Goal: Use online tool/utility: Utilize a website feature to perform a specific function

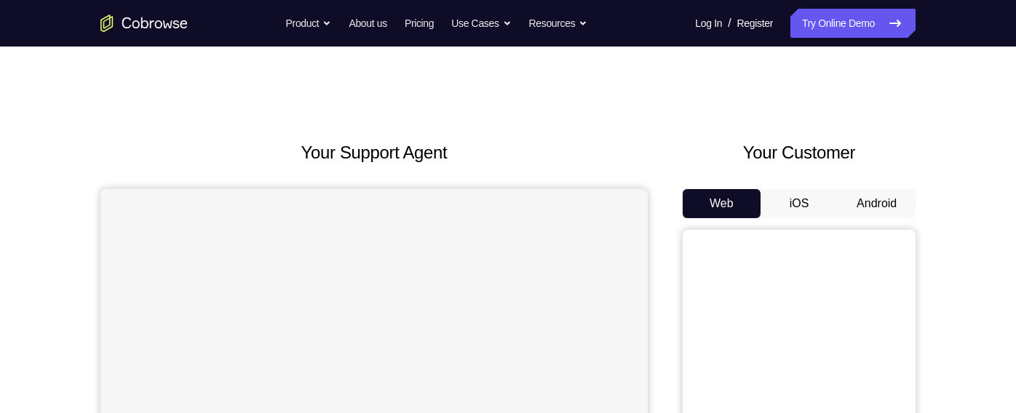
scroll to position [126, 0]
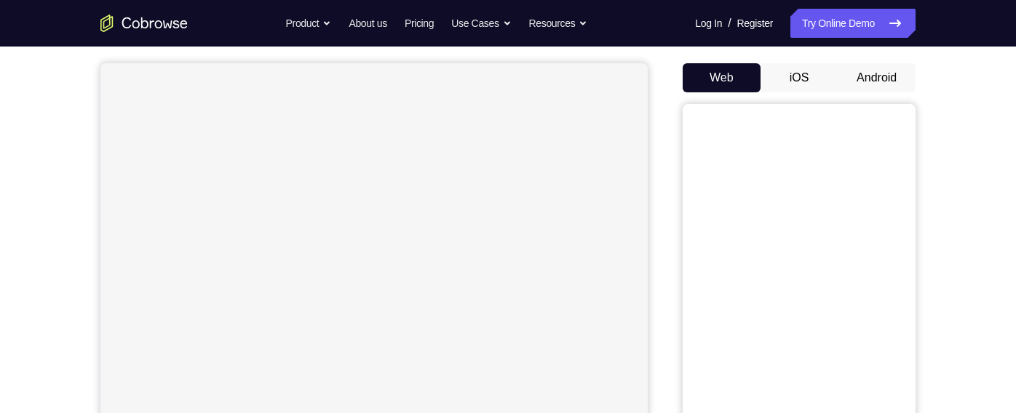
click at [883, 83] on button "Android" at bounding box center [876, 77] width 78 height 29
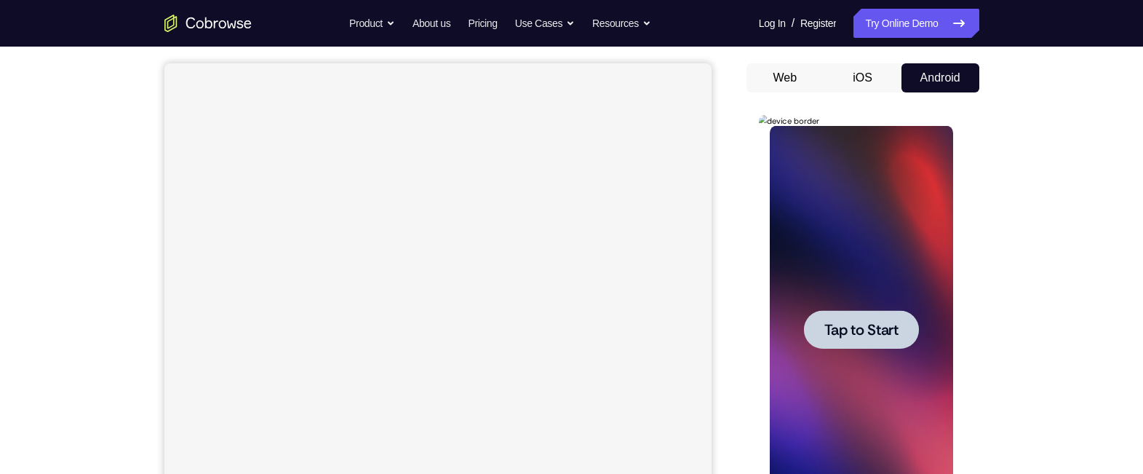
scroll to position [202, 0]
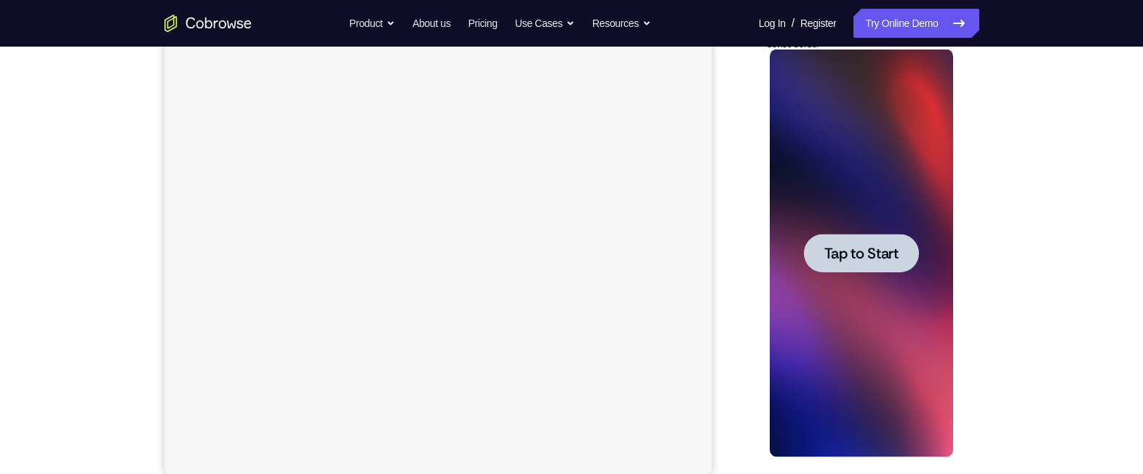
click at [861, 239] on div at bounding box center [861, 253] width 115 height 39
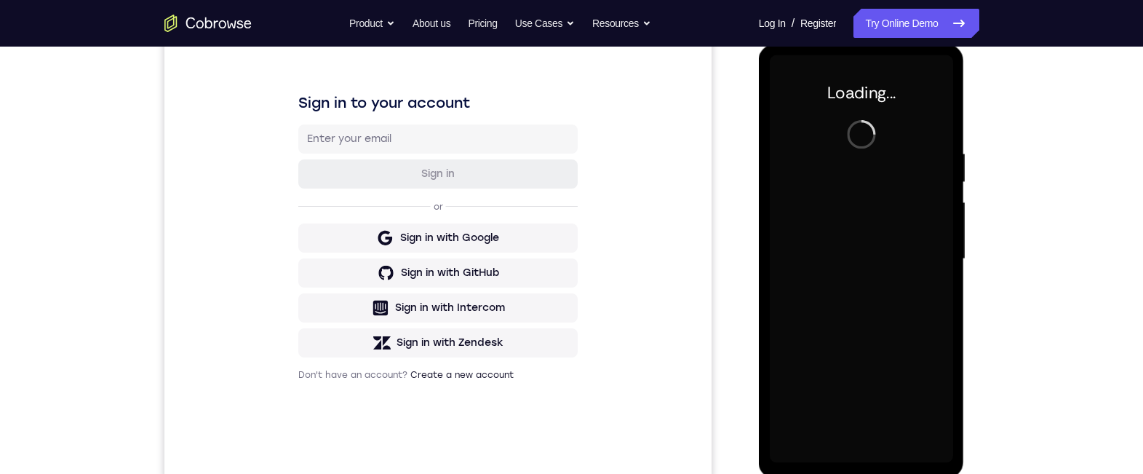
scroll to position [0, 0]
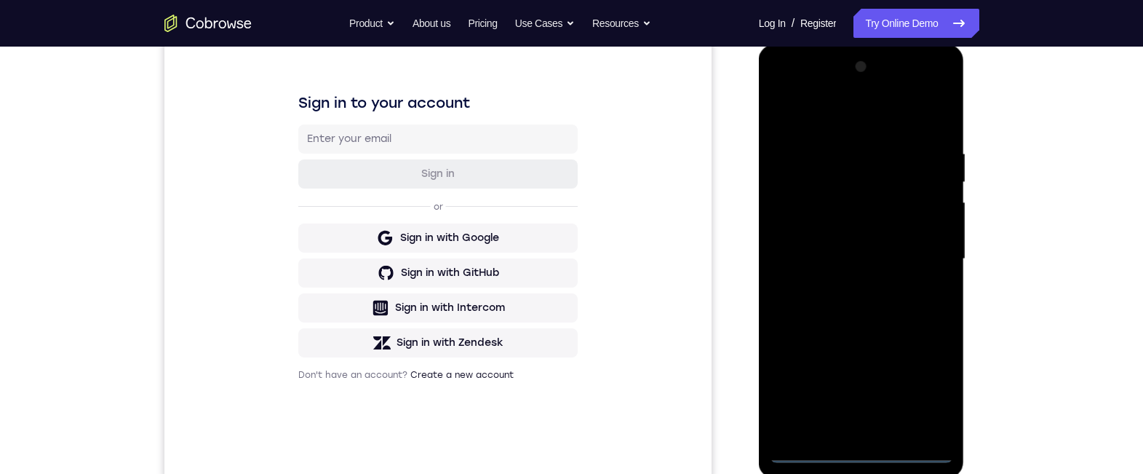
click at [864, 413] on div at bounding box center [861, 258] width 183 height 407
click at [926, 379] on div at bounding box center [861, 258] width 183 height 407
click at [866, 118] on div at bounding box center [861, 258] width 183 height 407
click at [928, 257] on div at bounding box center [861, 258] width 183 height 407
click at [840, 413] on div at bounding box center [861, 258] width 183 height 407
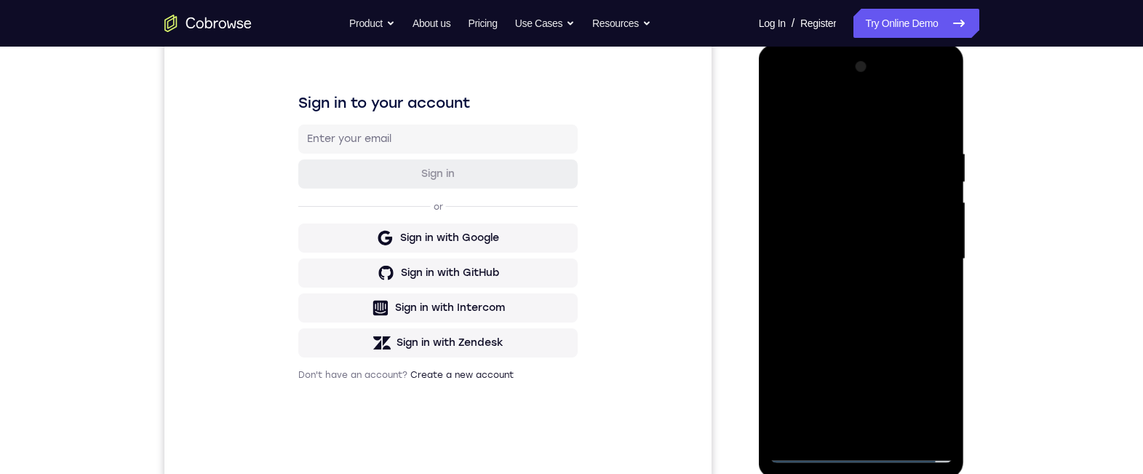
click at [809, 230] on div at bounding box center [861, 258] width 183 height 407
drag, startPoint x: 800, startPoint y: 252, endPoint x: 1117, endPoint y: 136, distance: 337.2
click at [800, 252] on div at bounding box center [861, 258] width 183 height 407
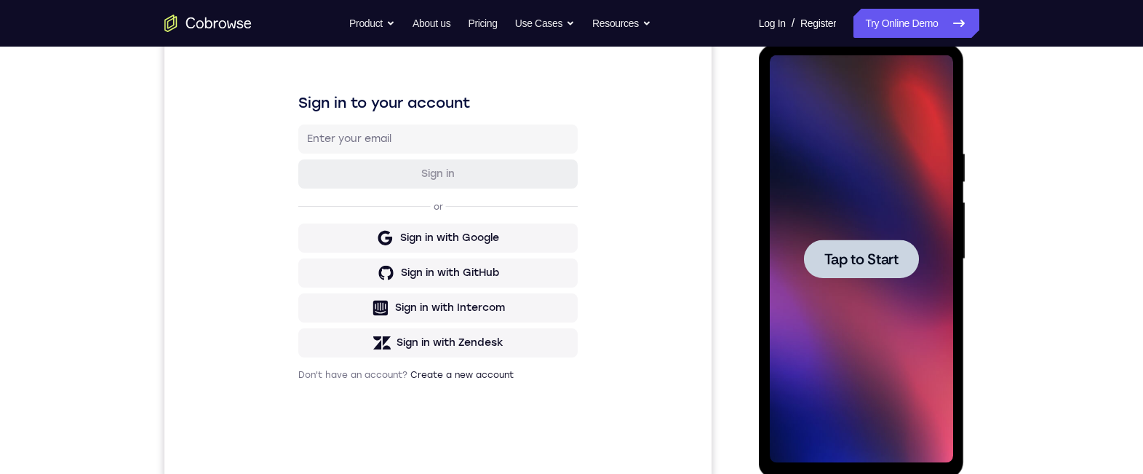
click at [869, 240] on div at bounding box center [861, 258] width 115 height 39
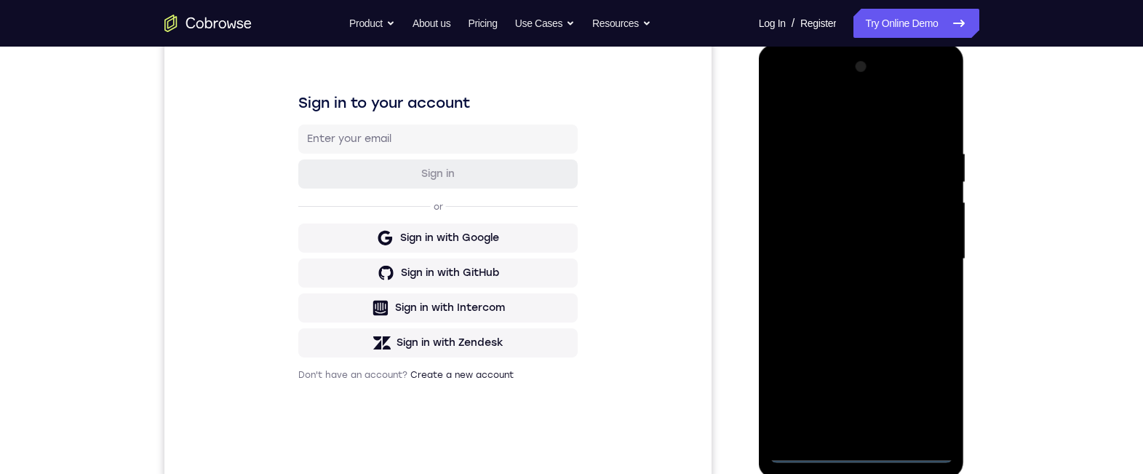
click at [864, 413] on div at bounding box center [861, 258] width 183 height 407
drag, startPoint x: 922, startPoint y: 386, endPoint x: 1258, endPoint y: 116, distance: 431.6
click at [923, 386] on div at bounding box center [861, 258] width 183 height 407
click at [821, 115] on div at bounding box center [861, 258] width 183 height 407
click at [928, 256] on div at bounding box center [861, 258] width 183 height 407
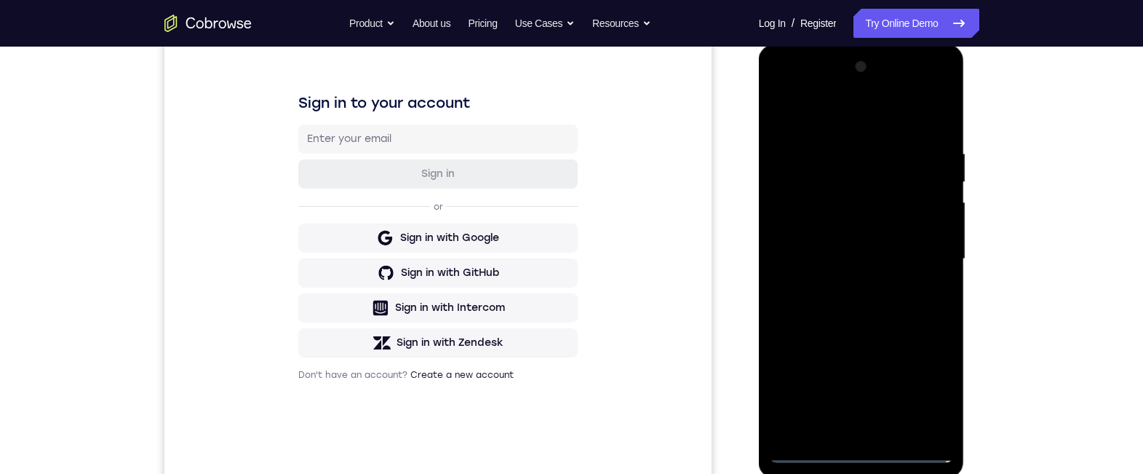
click at [845, 284] on div at bounding box center [861, 258] width 183 height 407
click at [807, 247] on div at bounding box center [861, 258] width 183 height 407
click at [827, 223] on div at bounding box center [861, 258] width 183 height 407
click at [827, 262] on div at bounding box center [861, 258] width 183 height 407
click at [818, 301] on div at bounding box center [861, 258] width 183 height 407
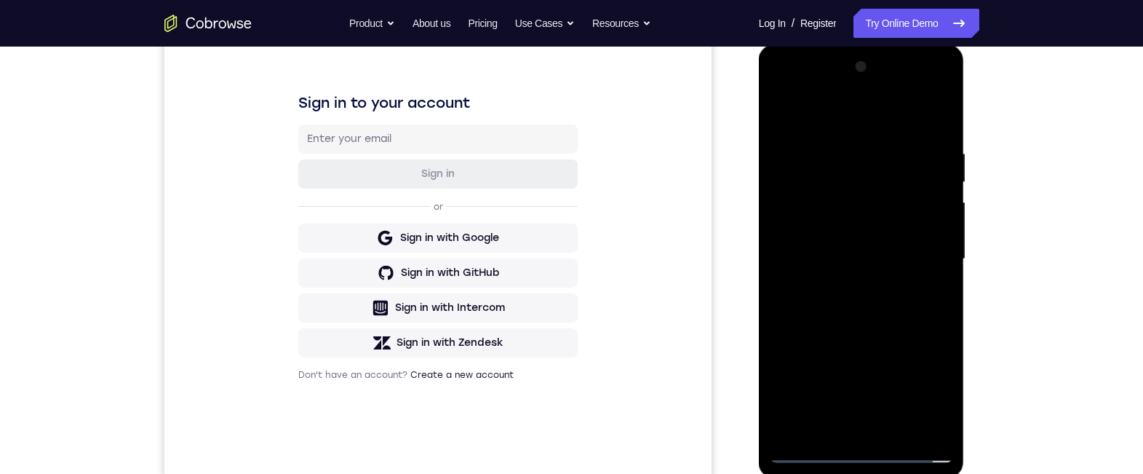
click at [821, 299] on div at bounding box center [861, 258] width 183 height 407
click at [937, 128] on div at bounding box center [861, 258] width 183 height 407
click at [936, 116] on div at bounding box center [861, 258] width 183 height 407
click at [899, 413] on div at bounding box center [861, 258] width 183 height 407
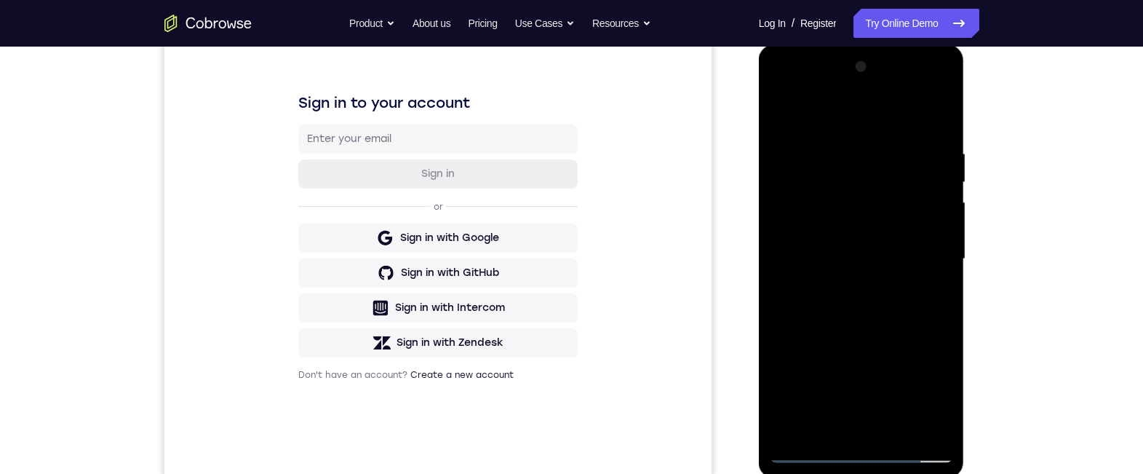
click at [872, 337] on div at bounding box center [861, 258] width 183 height 407
click at [781, 105] on div at bounding box center [861, 258] width 183 height 407
click at [845, 136] on div at bounding box center [861, 258] width 183 height 407
click at [933, 249] on div at bounding box center [861, 258] width 183 height 407
click at [813, 341] on div at bounding box center [861, 258] width 183 height 407
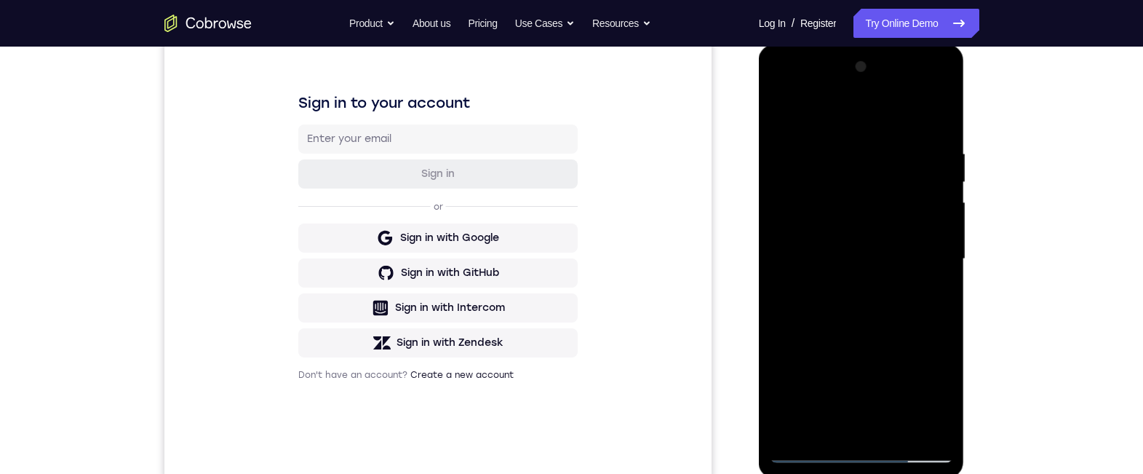
drag, startPoint x: 813, startPoint y: 341, endPoint x: 868, endPoint y: 352, distance: 55.6
click at [868, 352] on div at bounding box center [861, 258] width 183 height 407
click at [848, 413] on div at bounding box center [861, 258] width 183 height 407
click at [789, 378] on div at bounding box center [861, 258] width 183 height 407
drag, startPoint x: 912, startPoint y: 374, endPoint x: 1299, endPoint y: 269, distance: 401.0
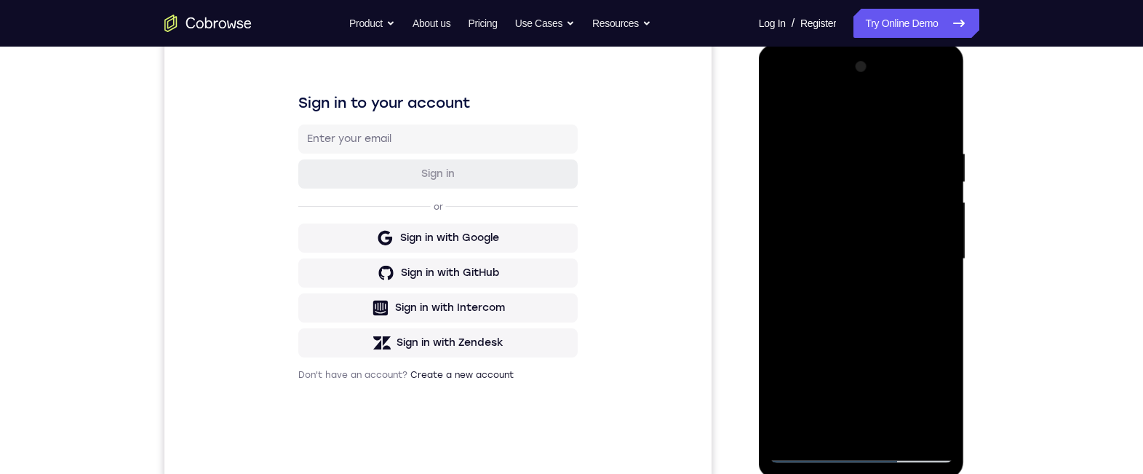
click at [912, 373] on div at bounding box center [861, 258] width 183 height 407
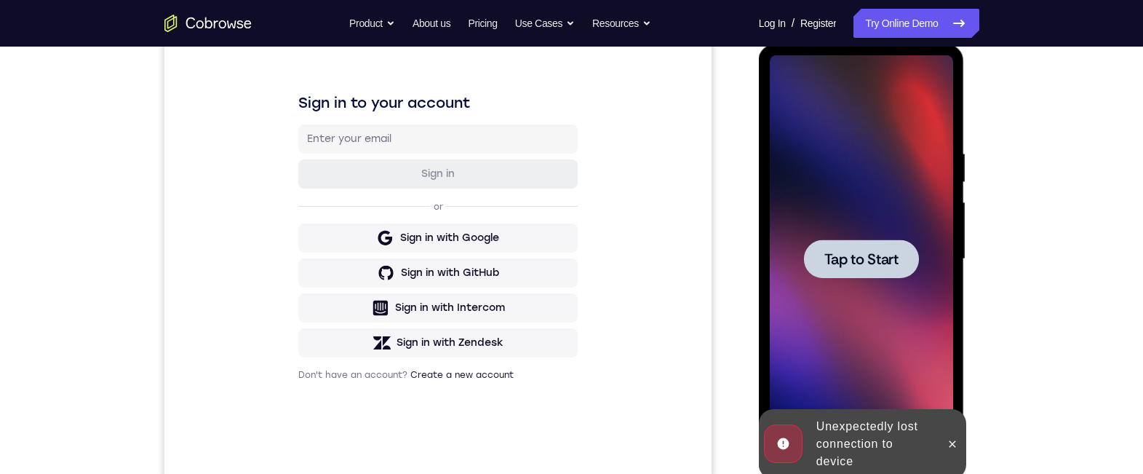
click at [879, 247] on div at bounding box center [861, 258] width 115 height 39
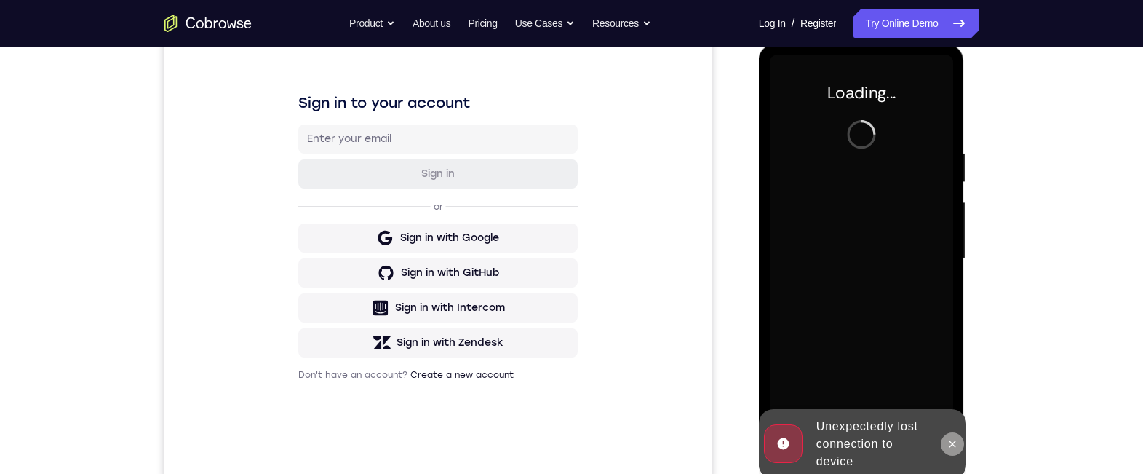
click at [952, 413] on icon at bounding box center [953, 444] width 12 height 12
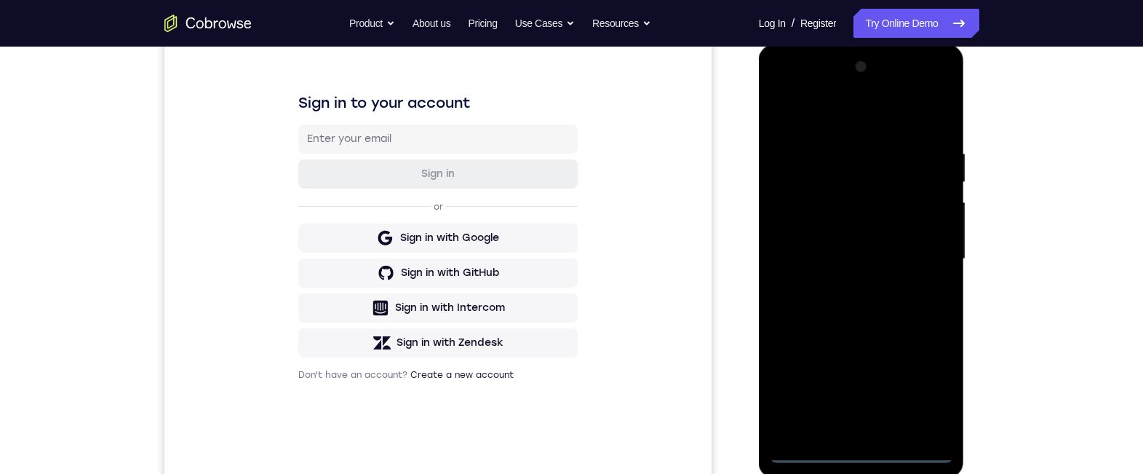
click at [859, 413] on div at bounding box center [861, 258] width 183 height 407
click at [924, 384] on div at bounding box center [861, 258] width 183 height 407
click at [856, 116] on div at bounding box center [861, 258] width 183 height 407
click at [925, 248] on div at bounding box center [861, 258] width 183 height 407
click at [848, 281] on div at bounding box center [861, 258] width 183 height 407
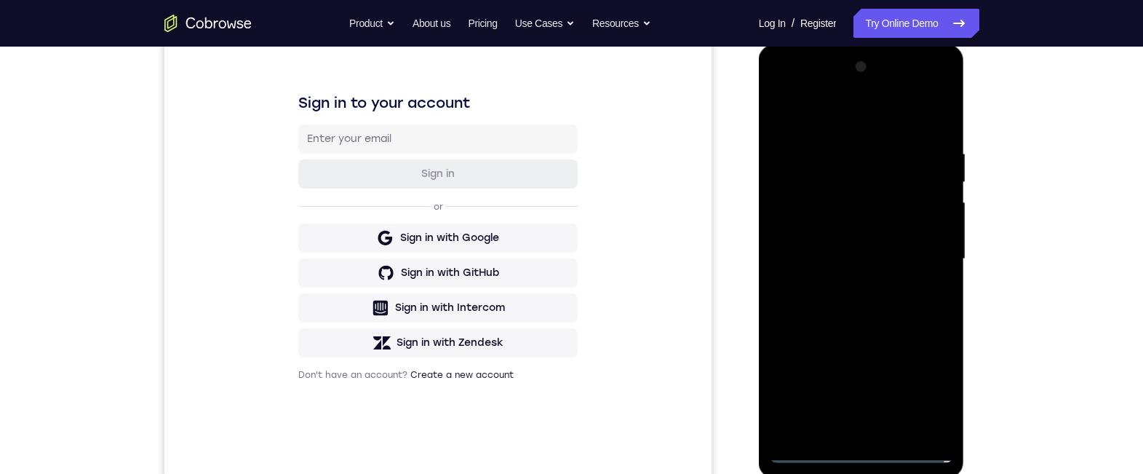
click at [861, 236] on div at bounding box center [861, 258] width 183 height 407
click at [861, 232] on div at bounding box center [861, 258] width 183 height 407
click at [861, 255] on div at bounding box center [861, 258] width 183 height 407
click at [844, 299] on div at bounding box center [861, 258] width 183 height 407
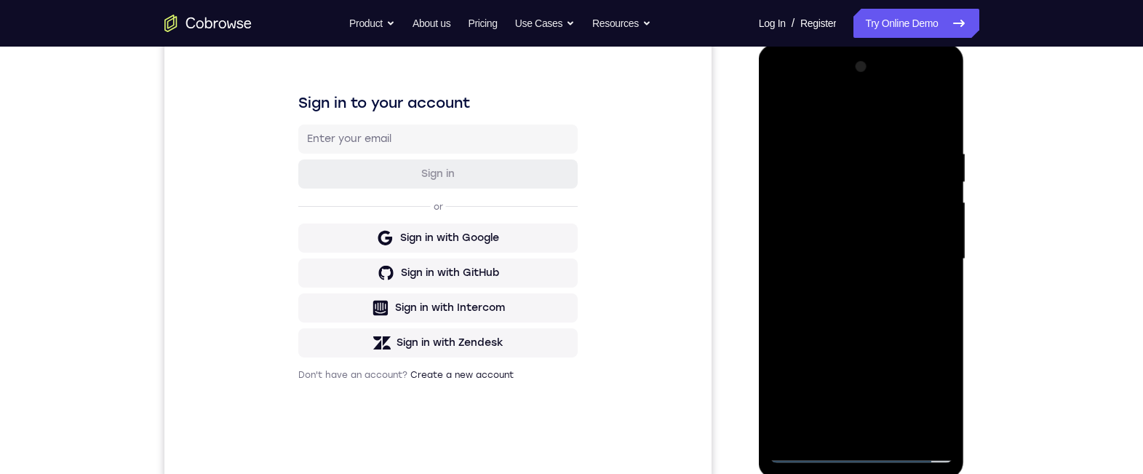
click at [861, 300] on div at bounding box center [861, 258] width 183 height 407
click at [840, 279] on div at bounding box center [861, 258] width 183 height 407
click at [939, 127] on div at bounding box center [861, 258] width 183 height 407
drag, startPoint x: 843, startPoint y: 209, endPoint x: 877, endPoint y: 389, distance: 182.8
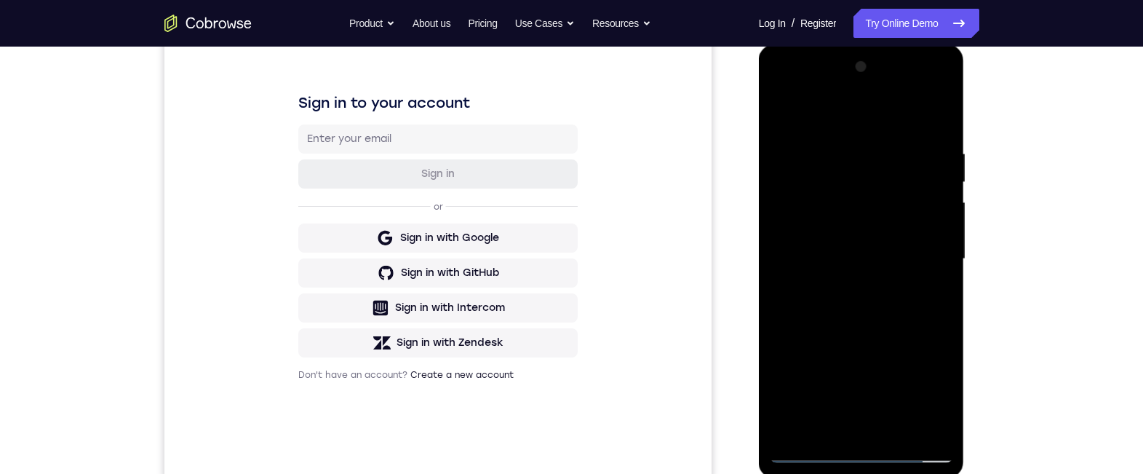
click at [877, 403] on div at bounding box center [861, 258] width 183 height 407
click at [837, 143] on div at bounding box center [861, 258] width 183 height 407
click at [917, 413] on div at bounding box center [861, 258] width 183 height 407
click at [936, 231] on div at bounding box center [861, 258] width 183 height 407
click at [909, 209] on div at bounding box center [861, 258] width 183 height 407
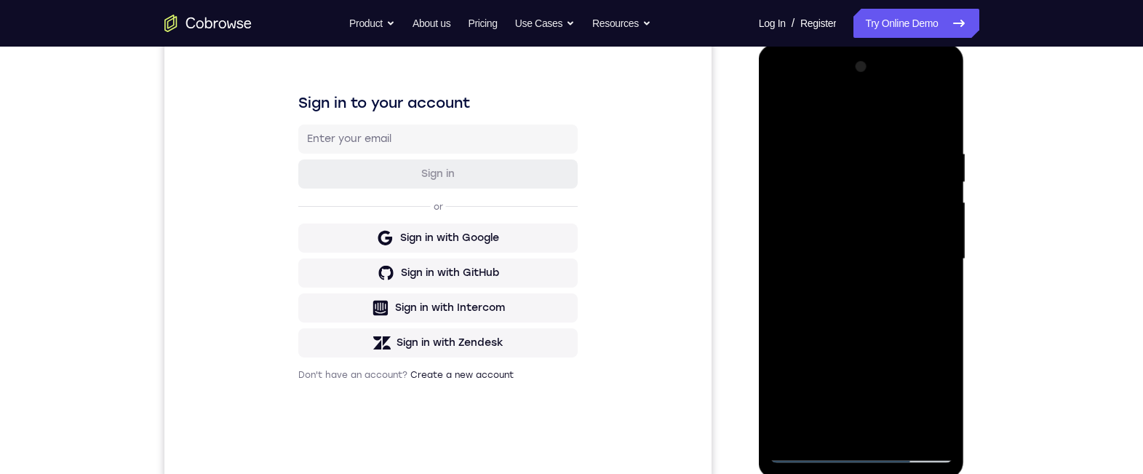
click at [915, 197] on div at bounding box center [861, 258] width 183 height 407
drag, startPoint x: 801, startPoint y: 287, endPoint x: 901, endPoint y: 287, distance: 99.7
click at [901, 287] on div at bounding box center [861, 258] width 183 height 407
drag, startPoint x: 866, startPoint y: 270, endPoint x: 943, endPoint y: 273, distance: 77.2
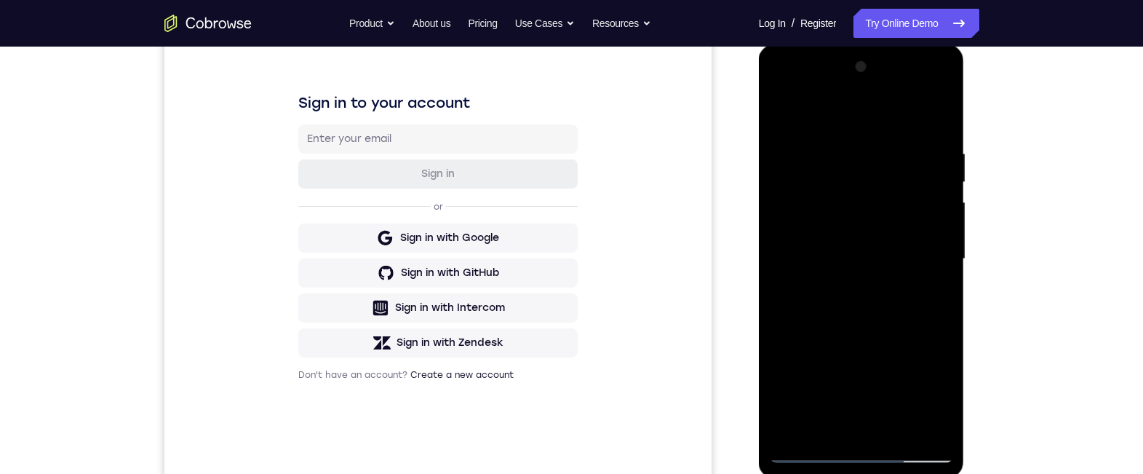
click at [952, 273] on div at bounding box center [861, 258] width 183 height 407
click at [848, 318] on div at bounding box center [861, 258] width 183 height 407
click at [915, 359] on div at bounding box center [861, 258] width 183 height 407
drag, startPoint x: 915, startPoint y: 359, endPoint x: 1264, endPoint y: 137, distance: 413.8
click at [915, 359] on div at bounding box center [861, 258] width 183 height 407
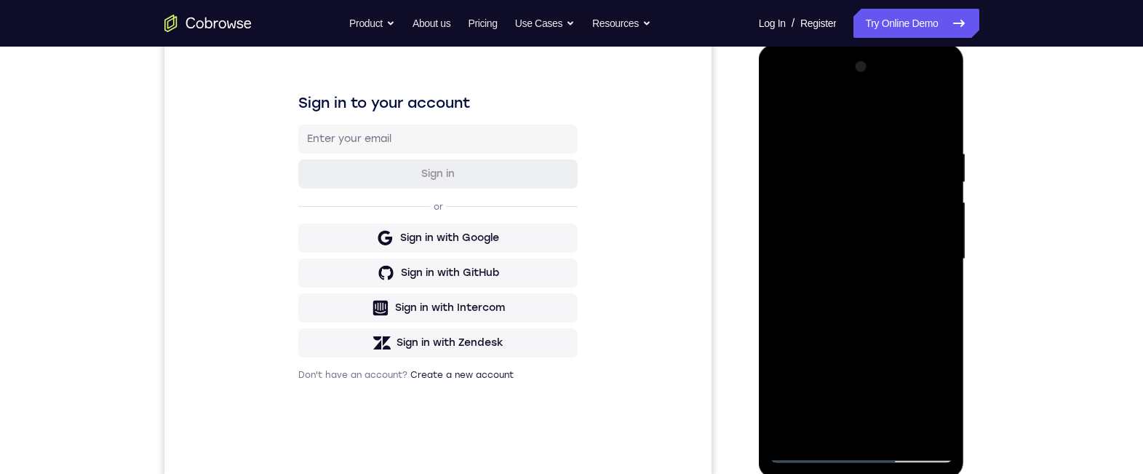
click at [920, 271] on div at bounding box center [861, 258] width 183 height 407
click at [922, 367] on div at bounding box center [861, 258] width 183 height 407
click at [928, 282] on div at bounding box center [861, 258] width 183 height 407
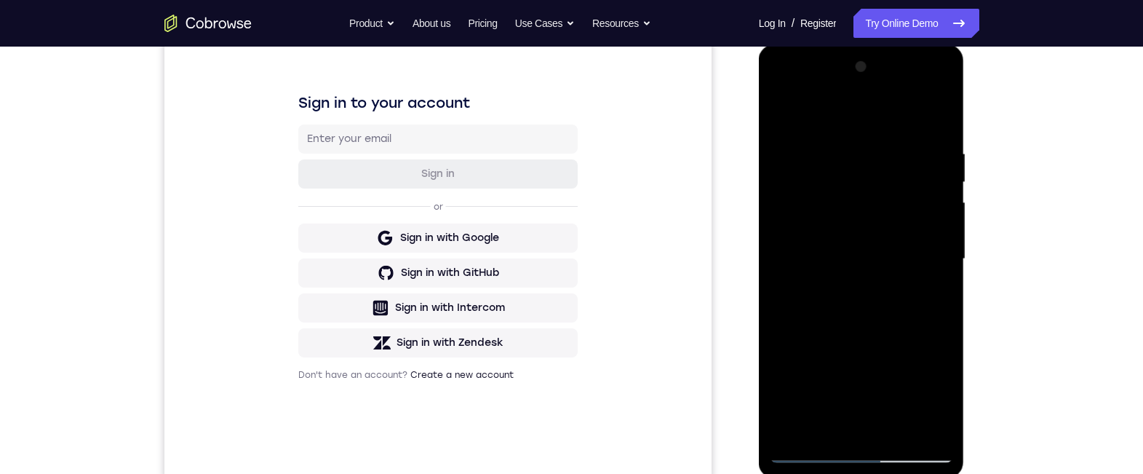
click at [943, 316] on div at bounding box center [861, 258] width 183 height 407
drag, startPoint x: 877, startPoint y: 336, endPoint x: 844, endPoint y: 335, distance: 33.5
drag, startPoint x: 844, startPoint y: 335, endPoint x: 933, endPoint y: 364, distance: 93.4
click at [933, 364] on div at bounding box center [861, 258] width 183 height 407
drag, startPoint x: 928, startPoint y: 364, endPoint x: 917, endPoint y: 375, distance: 15.5
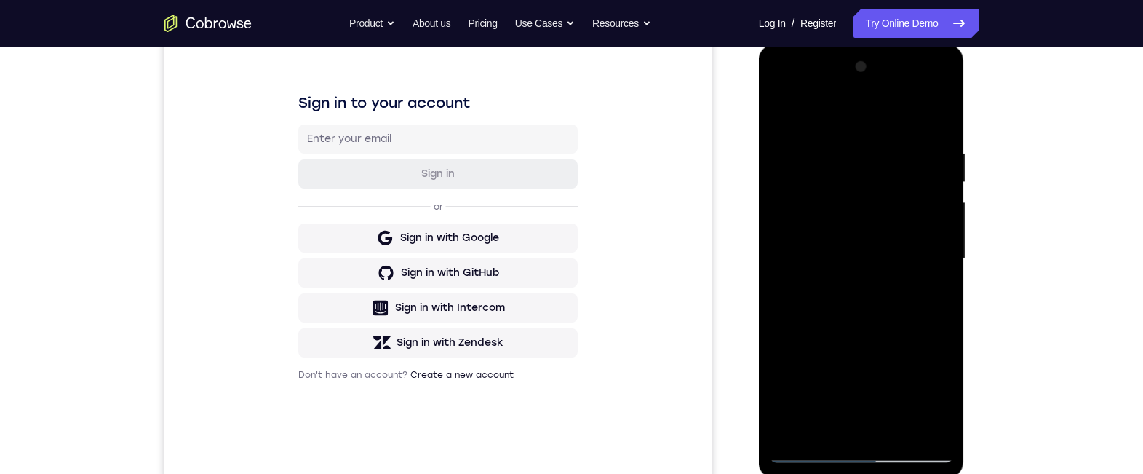
click at [917, 375] on div at bounding box center [861, 258] width 183 height 407
click at [925, 349] on div at bounding box center [861, 258] width 183 height 407
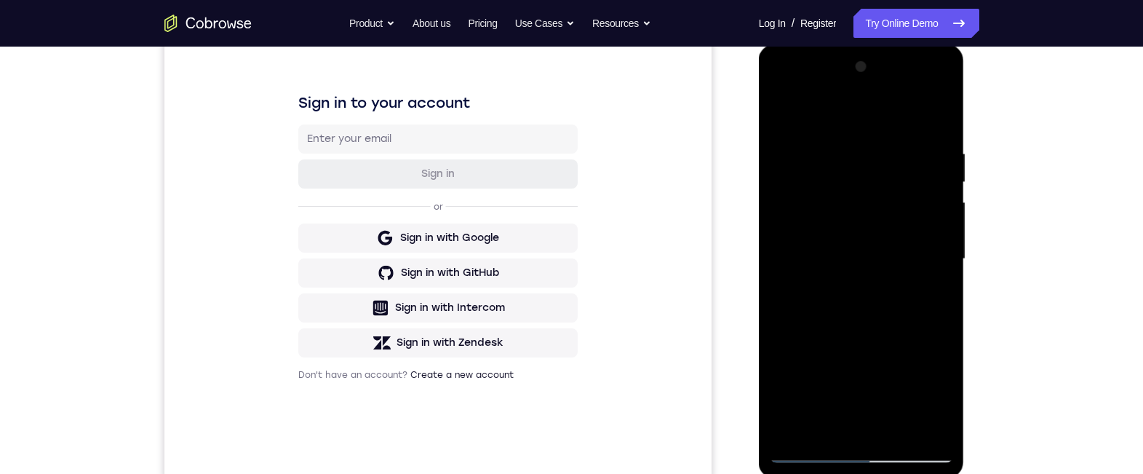
drag, startPoint x: 899, startPoint y: 343, endPoint x: 880, endPoint y: 290, distance: 56.4
click at [841, 330] on div at bounding box center [861, 258] width 183 height 407
click at [936, 118] on div at bounding box center [861, 258] width 183 height 407
drag, startPoint x: 836, startPoint y: 167, endPoint x: 872, endPoint y: 354, distance: 190.4
click at [855, 359] on div at bounding box center [861, 258] width 183 height 407
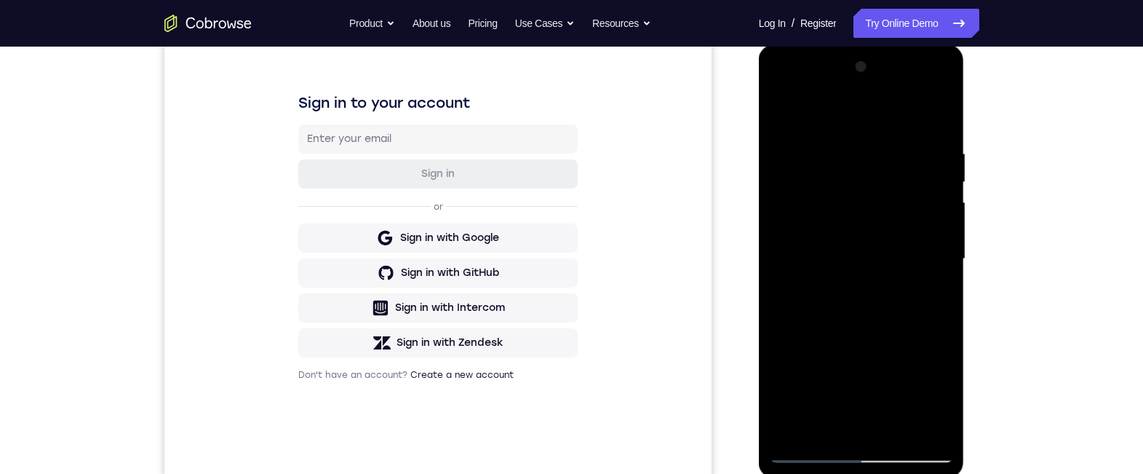
click at [897, 413] on div at bounding box center [861, 258] width 183 height 407
click at [837, 332] on div at bounding box center [861, 258] width 183 height 407
click at [778, 109] on div at bounding box center [861, 258] width 183 height 407
drag, startPoint x: 909, startPoint y: 294, endPoint x: 888, endPoint y: 215, distance: 81.4
click at [894, 184] on div at bounding box center [861, 258] width 183 height 407
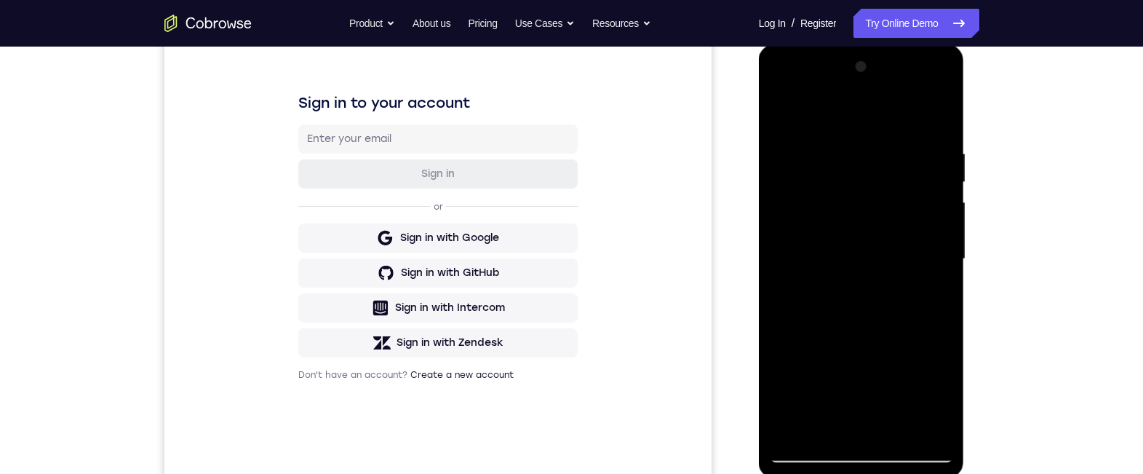
click at [793, 413] on div at bounding box center [861, 258] width 183 height 407
click at [844, 147] on div at bounding box center [861, 258] width 183 height 407
